Goal: Find specific fact: Find specific fact

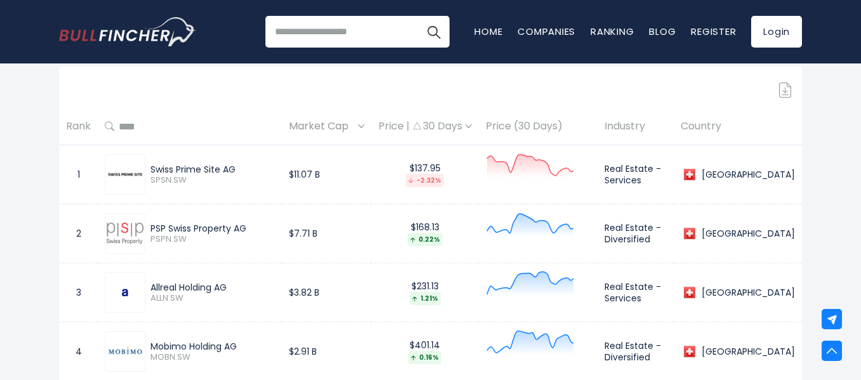
drag, startPoint x: 149, startPoint y: 179, endPoint x: 190, endPoint y: 182, distance: 41.3
click at [190, 182] on div "Swiss Prime Site AG SPSN.SW" at bounding box center [210, 175] width 130 height 22
copy span "SPSN.SW"
drag, startPoint x: 150, startPoint y: 238, endPoint x: 189, endPoint y: 240, distance: 38.1
click at [189, 240] on span "PSPN.SW" at bounding box center [212, 239] width 124 height 11
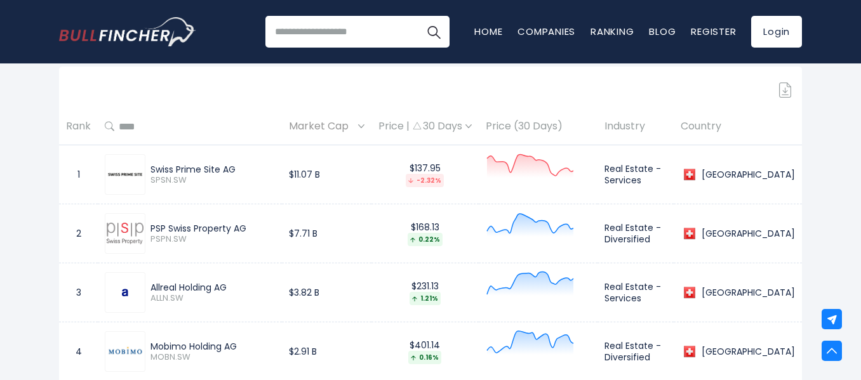
copy span "PSPN.SW"
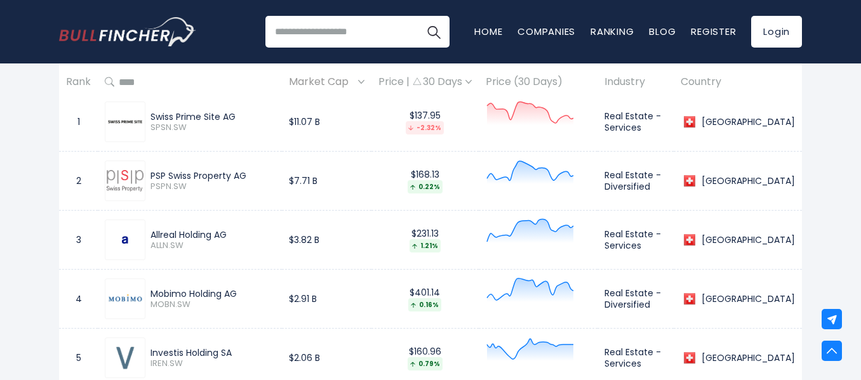
scroll to position [619, 0]
drag, startPoint x: 150, startPoint y: 303, endPoint x: 189, endPoint y: 303, distance: 38.7
click at [189, 303] on span "MOBN.SW" at bounding box center [212, 303] width 124 height 11
copy span "MOBN.SW"
drag, startPoint x: 152, startPoint y: 244, endPoint x: 189, endPoint y: 241, distance: 37.6
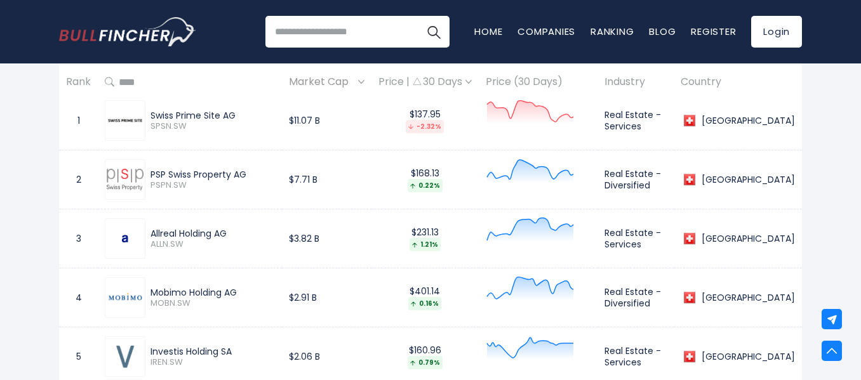
click at [189, 241] on span "ALLN.SW" at bounding box center [212, 244] width 124 height 11
copy span "ALLN.SW"
